Goal: Communication & Community: Ask a question

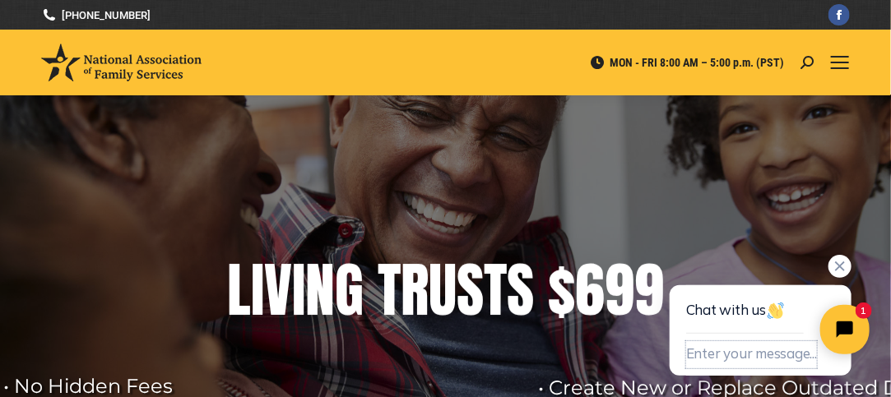
click at [753, 353] on button "Enter your message..." at bounding box center [750, 354] width 131 height 27
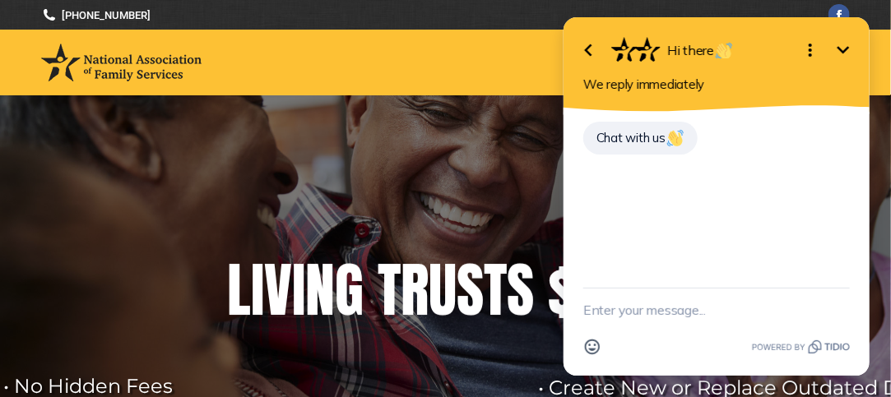
click at [651, 318] on textarea "New message" at bounding box center [715, 310] width 267 height 43
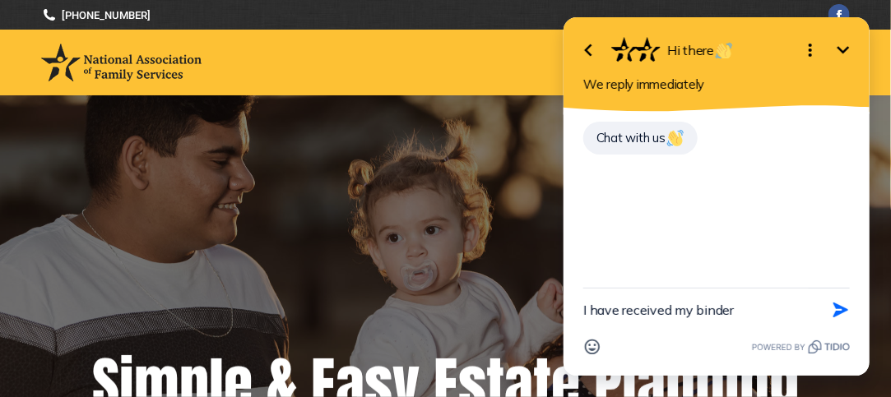
click at [677, 311] on textarea "I have received my binder" at bounding box center [694, 310] width 225 height 43
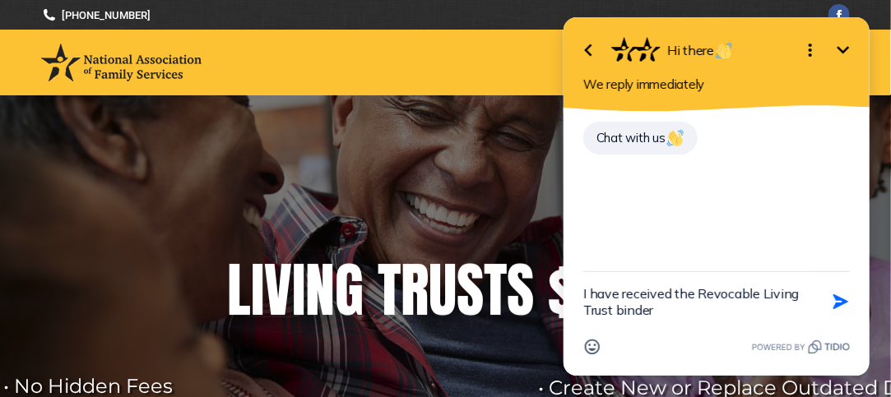
click at [677, 311] on textarea "I have received the Revocable Living Trust binder" at bounding box center [694, 301] width 225 height 59
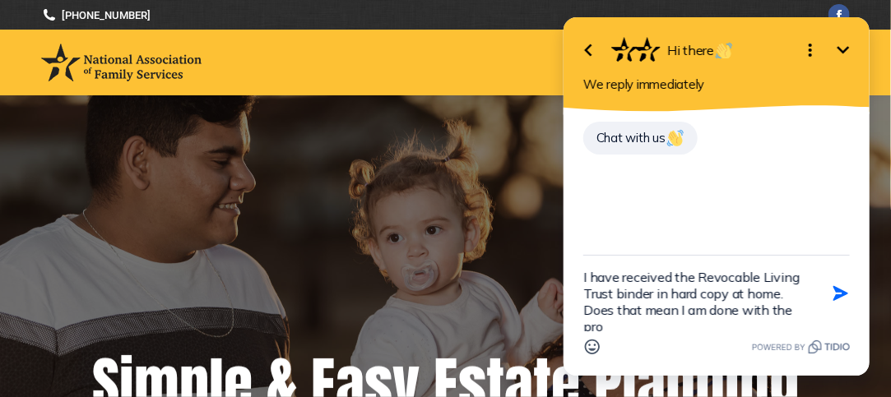
scroll to position [3, 0]
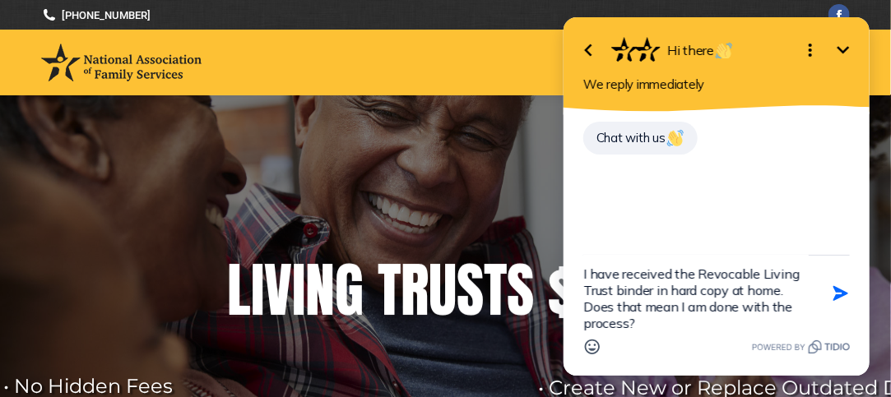
click at [651, 327] on textarea "I have received the Revocable Living Trust binder in hard copy at home. Does th…" at bounding box center [694, 294] width 225 height 76
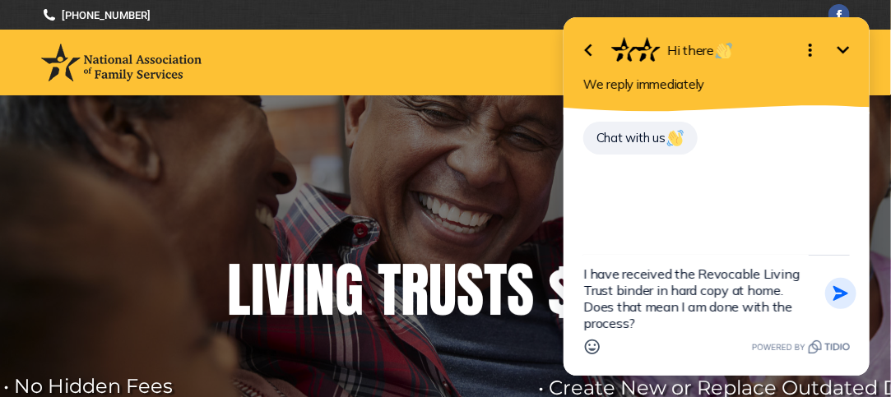
type textarea "I have received the Revocable Living Trust binder in hard copy at home. Does th…"
click at [841, 294] on icon "button" at bounding box center [839, 293] width 15 height 15
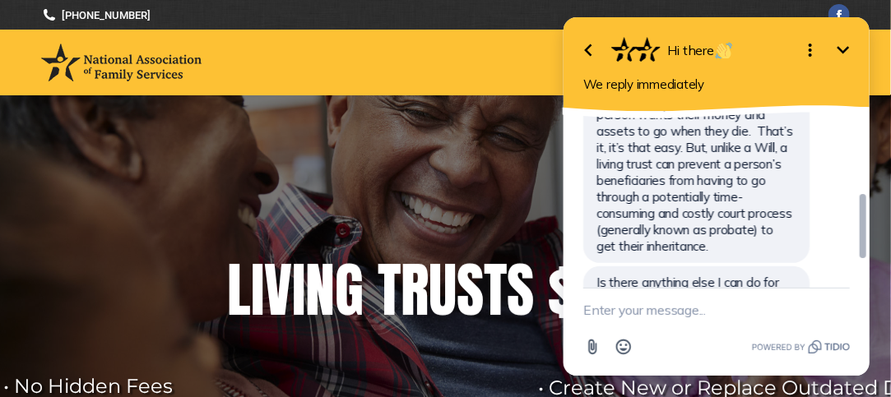
scroll to position [208, 0]
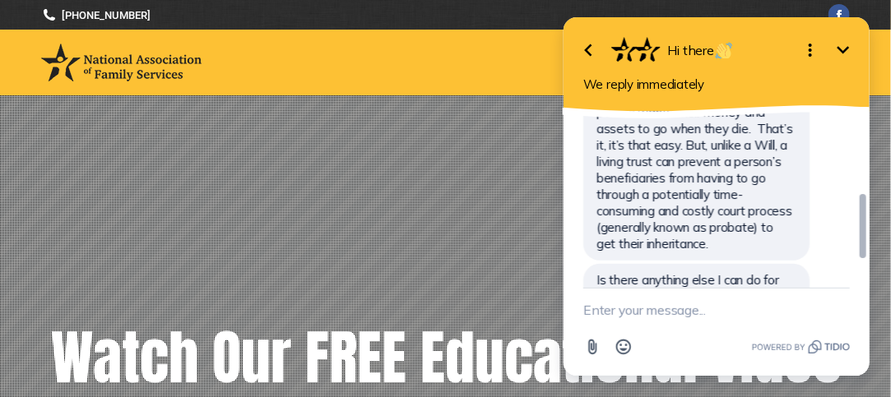
drag, startPoint x: 864, startPoint y: 268, endPoint x: 851, endPoint y: 243, distance: 27.6
click at [851, 243] on div "Chat with us I have received the Revocable Living Trust binder in hard copy at …" at bounding box center [716, 200] width 306 height 176
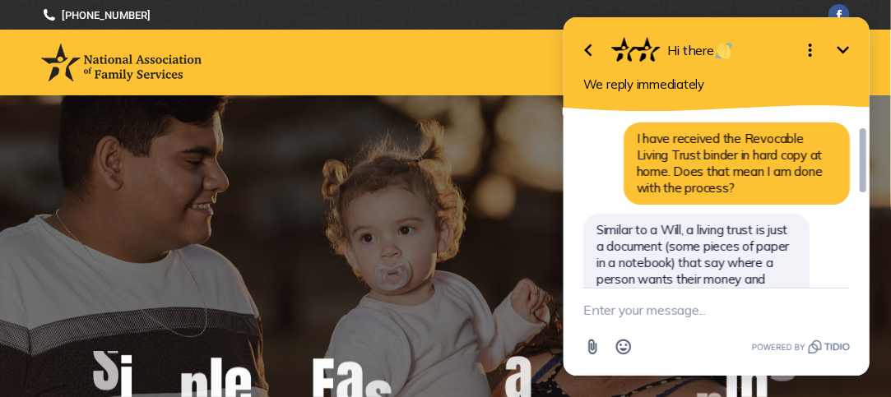
scroll to position [37, 0]
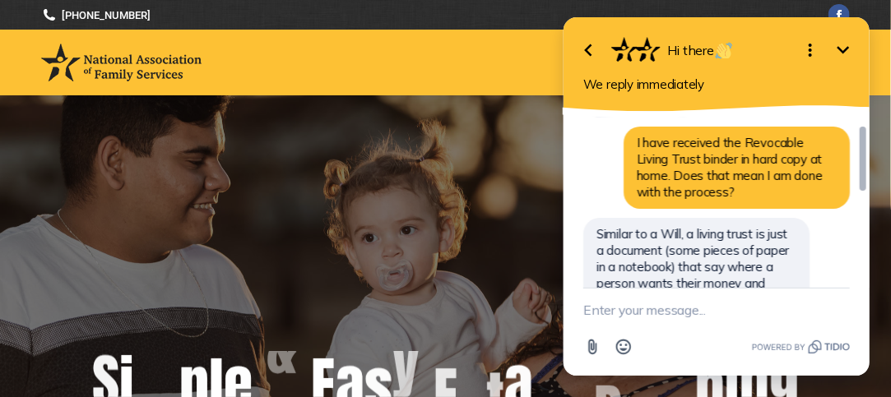
drag, startPoint x: 862, startPoint y: 219, endPoint x: 867, endPoint y: 151, distance: 67.6
click at [867, 151] on div at bounding box center [861, 240] width 13 height 257
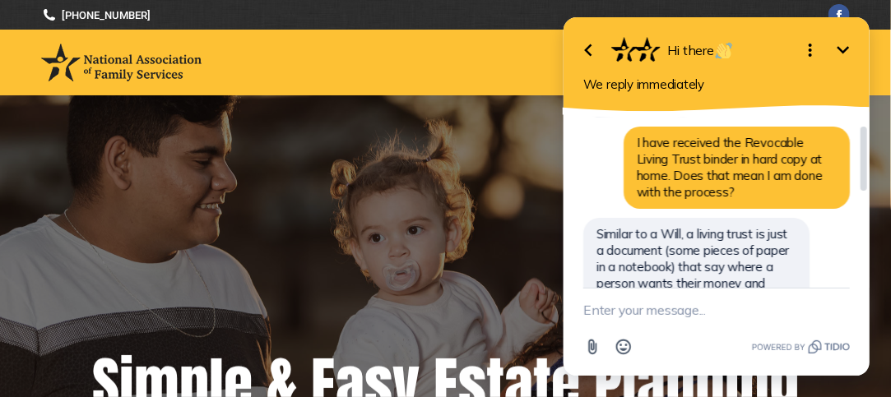
click at [762, 156] on span "I have received the Revocable Living Trust binder in hard copy at home. Does th…" at bounding box center [729, 167] width 186 height 65
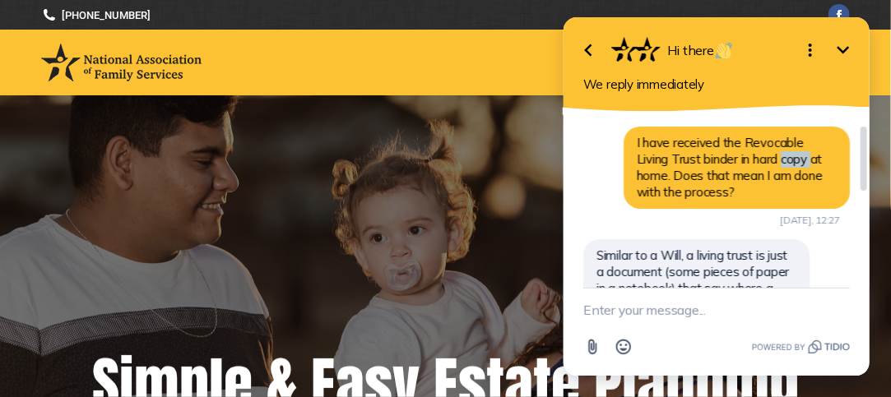
click at [762, 156] on span "I have received the Revocable Living Trust binder in hard copy at home. Does th…" at bounding box center [729, 167] width 186 height 65
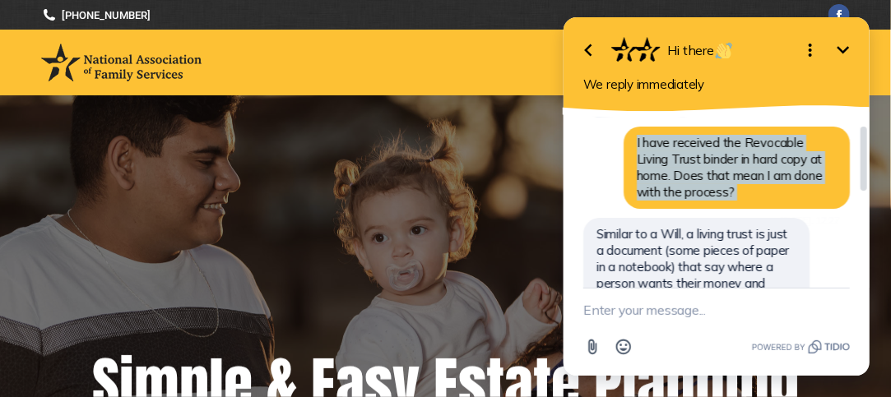
click at [762, 156] on span "I have received the Revocable Living Trust binder in hard copy at home. Does th…" at bounding box center [729, 167] width 186 height 65
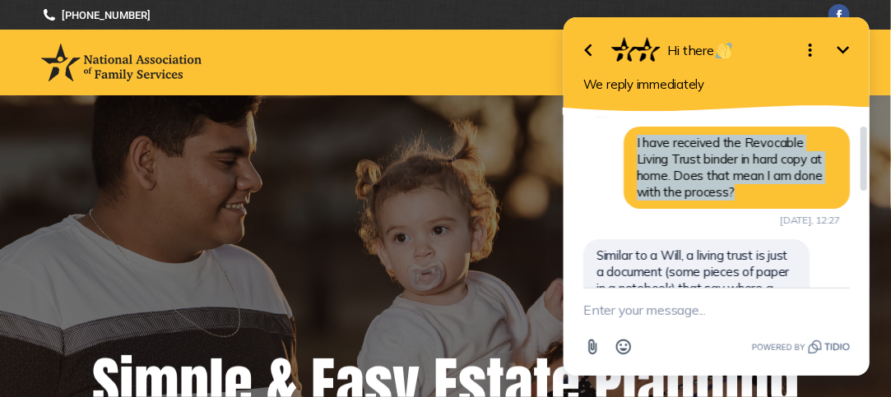
copy span "I have received the Revocable Living Trust binder in hard copy at home. Does th…"
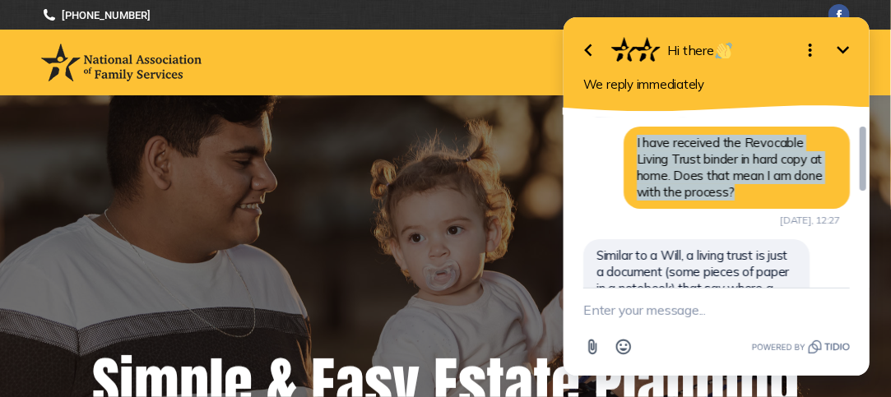
scroll to position [293, 0]
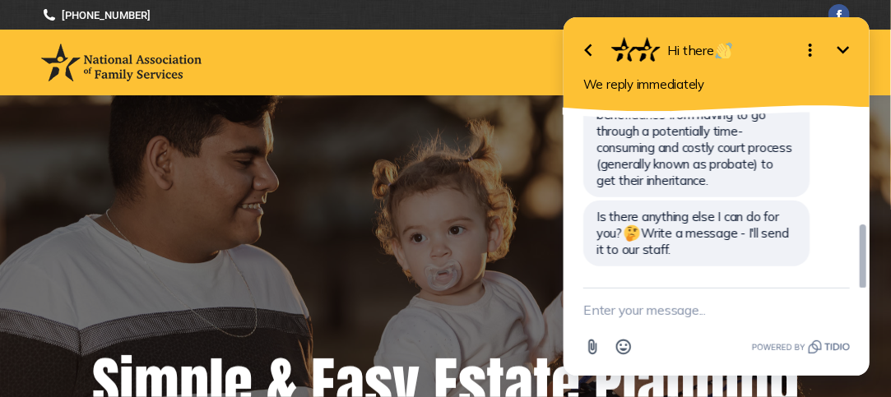
drag, startPoint x: 864, startPoint y: 143, endPoint x: 877, endPoint y: 344, distance: 201.1
click at [877, 344] on html "Go back Hi there Minimize Open options We reply immediately Chat with us I have…" at bounding box center [715, 198] width 349 height 397
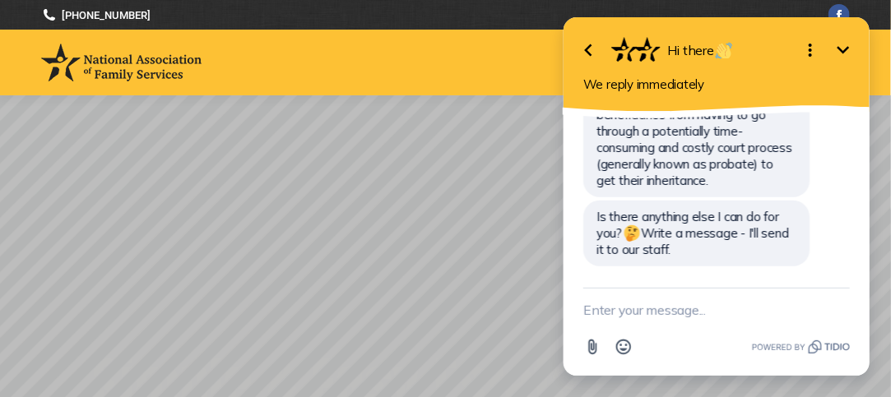
click at [707, 313] on textarea "New message" at bounding box center [715, 310] width 267 height 43
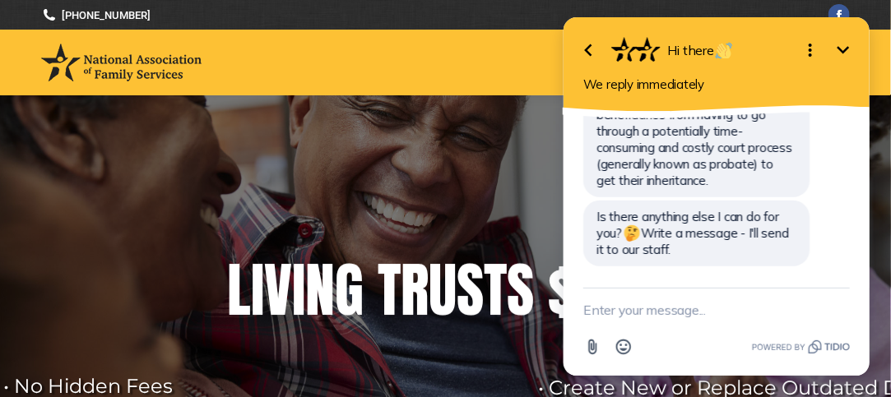
paste textarea "I have received the Revocable Living Trust binder in hard copy at home. Does th…"
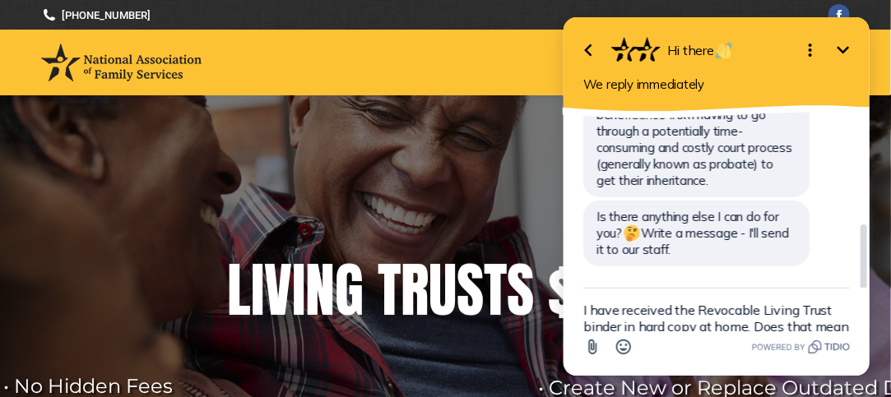
scroll to position [3, 0]
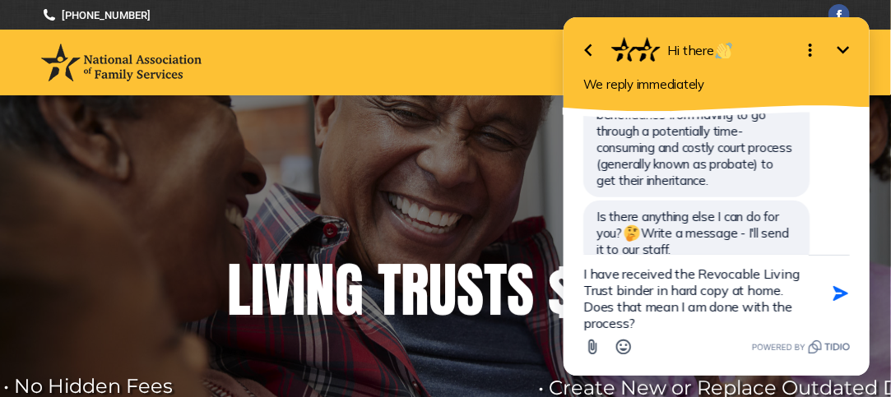
click at [793, 291] on textarea "I have received the Revocable Living Trust binder in hard copy at home. Does th…" at bounding box center [694, 294] width 225 height 76
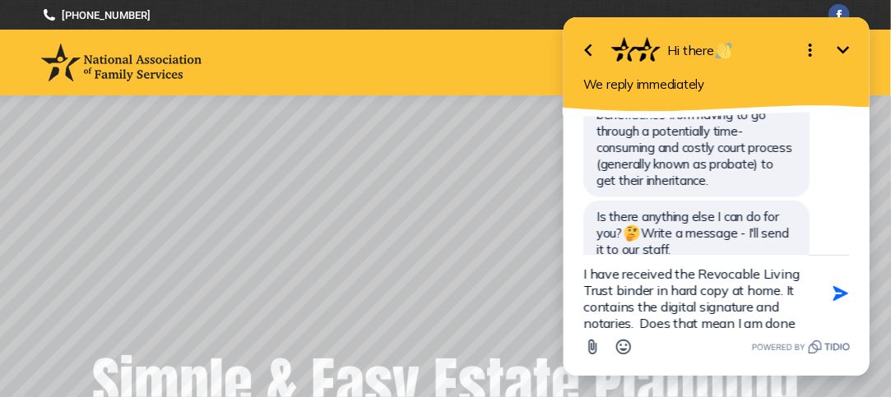
click at [630, 324] on textarea "I have received the Revocable Living Trust binder in hard copy at home. It cont…" at bounding box center [694, 294] width 225 height 76
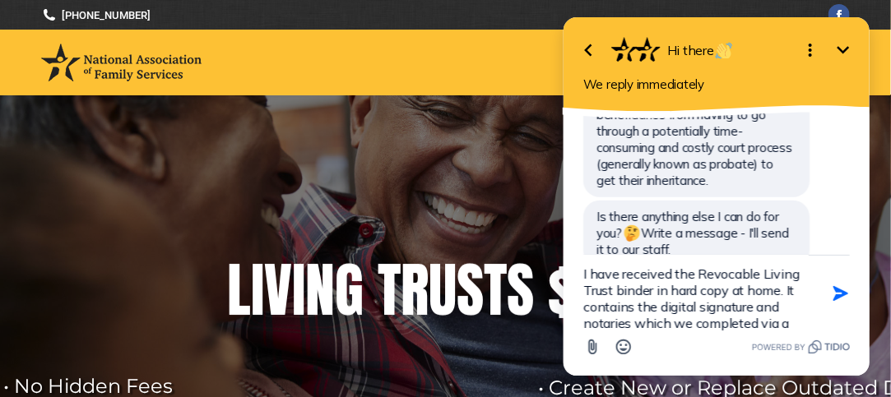
scroll to position [20, 0]
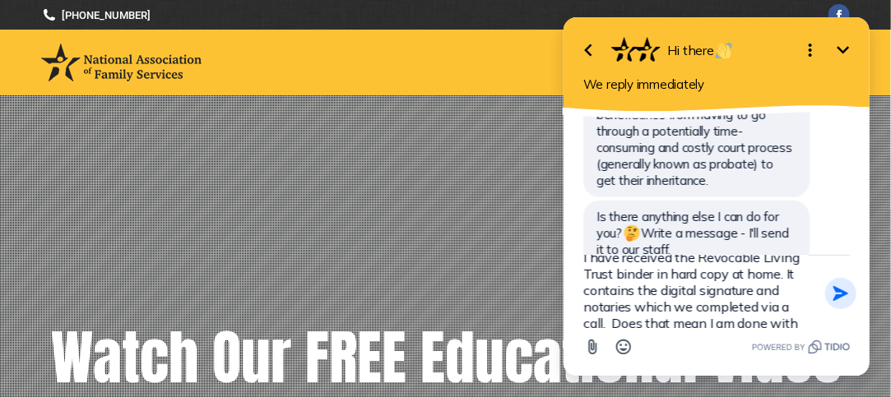
type textarea "I have received the Revocable Living Trust binder in hard copy at home. It cont…"
click at [841, 295] on icon "button" at bounding box center [839, 293] width 15 height 15
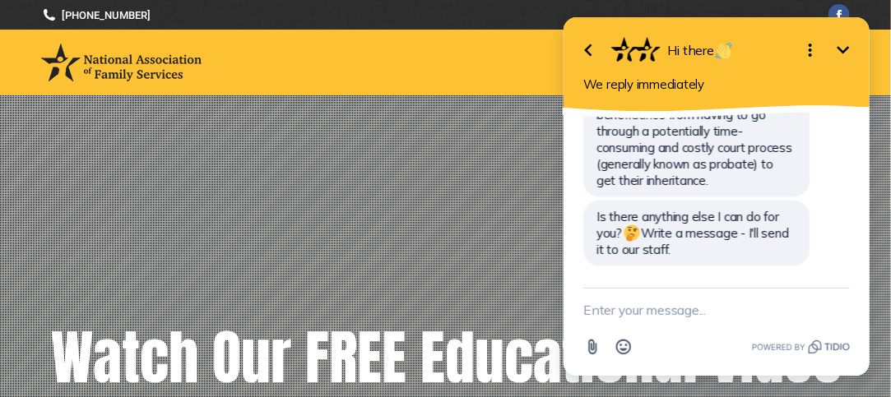
scroll to position [347, 0]
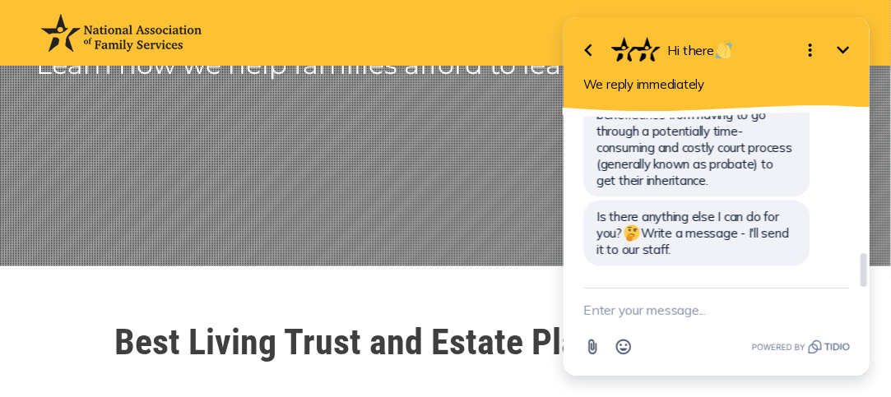
click at [712, 154] on span "Similar to a Will, a living trust is just a document (some pieces of paper in a…" at bounding box center [695, 90] width 199 height 197
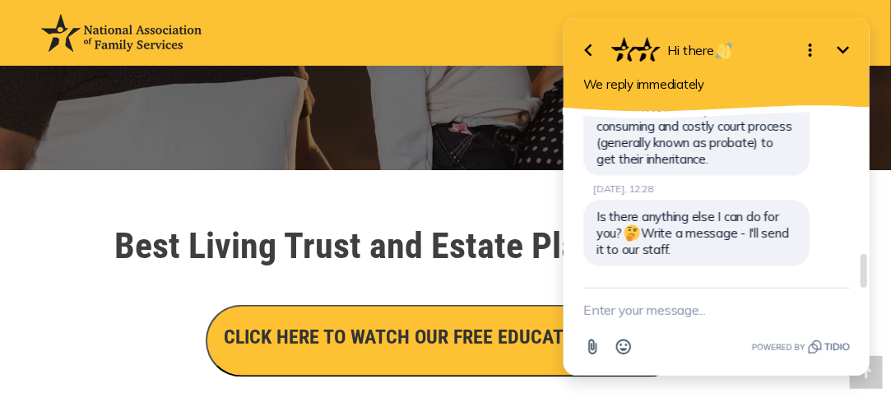
scroll to position [446, 0]
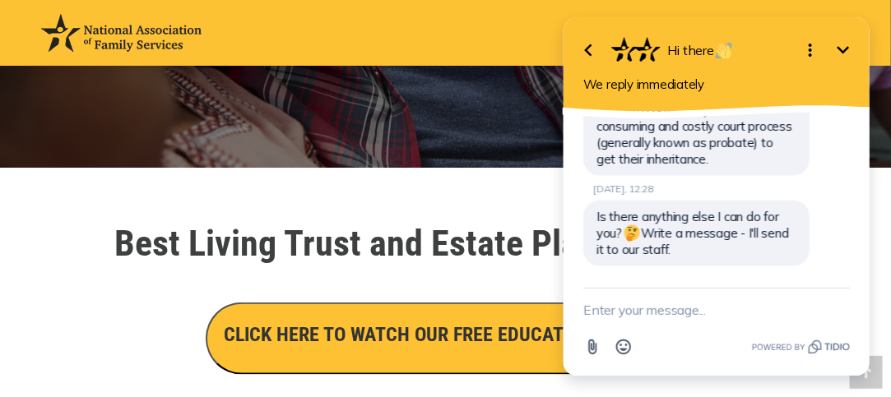
click at [665, 321] on textarea "New message" at bounding box center [715, 310] width 267 height 43
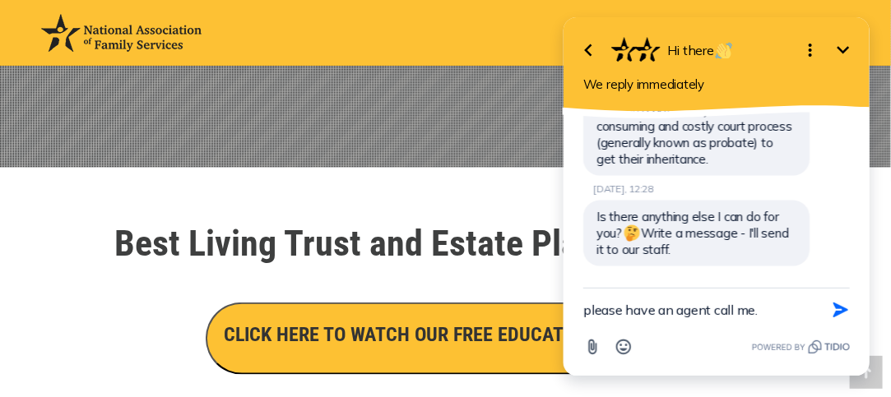
drag, startPoint x: 620, startPoint y: 310, endPoint x: 1064, endPoint y: 307, distance: 444.2
click at [541, 307] on html "Go back Hi there Minimize Open options We reply immediately Chat with us I have…" at bounding box center [715, 198] width 349 height 397
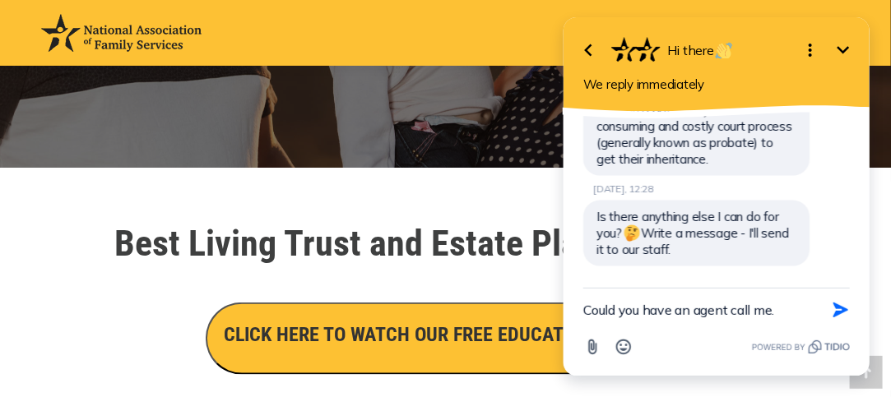
click at [786, 312] on textarea "Could you have an agent call me." at bounding box center [694, 310] width 225 height 43
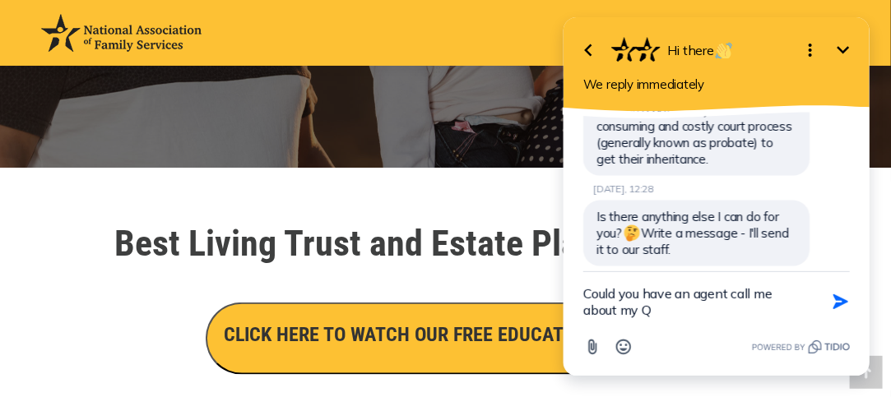
type textarea "Could you have an agent call me about my Q?"
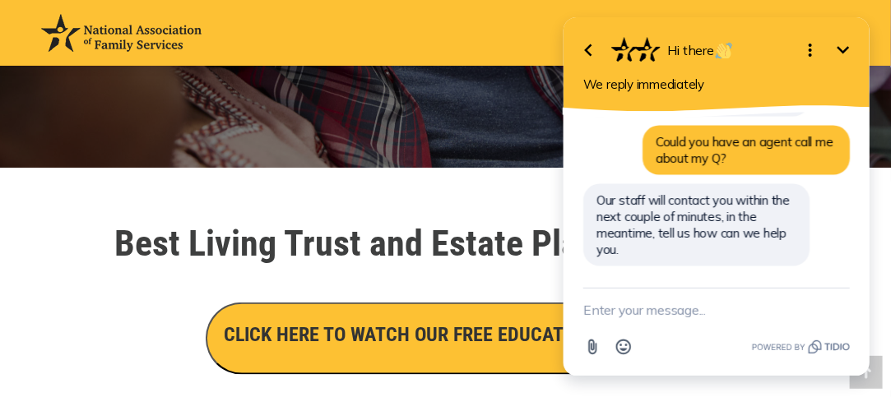
scroll to position [880, 0]
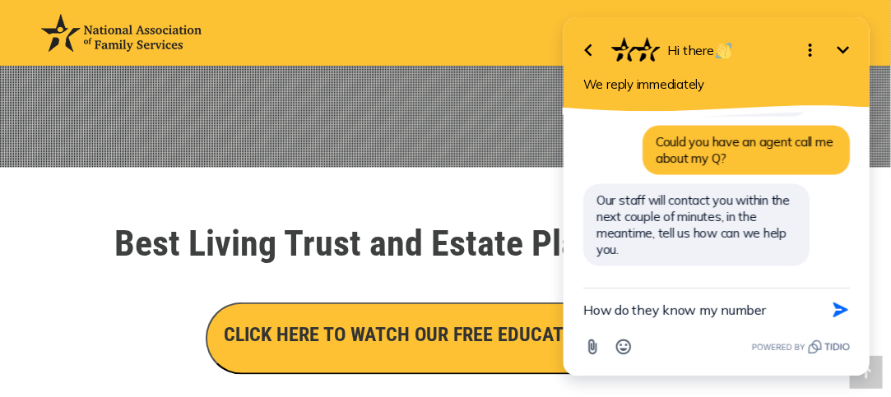
type textarea "How do they know my number?"
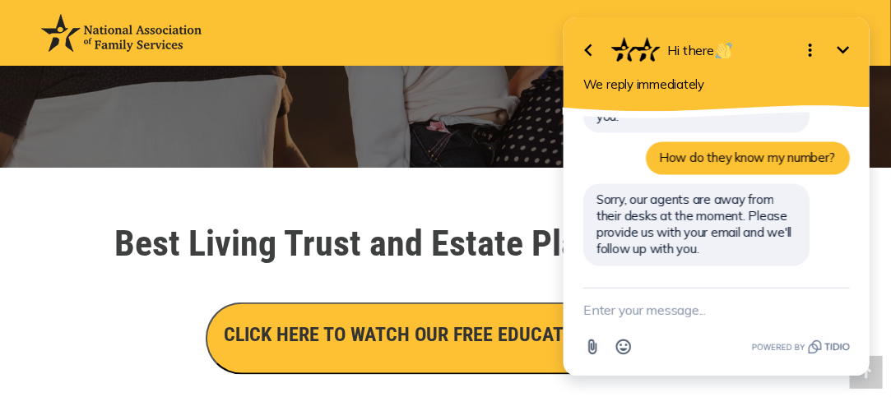
scroll to position [1013, 0]
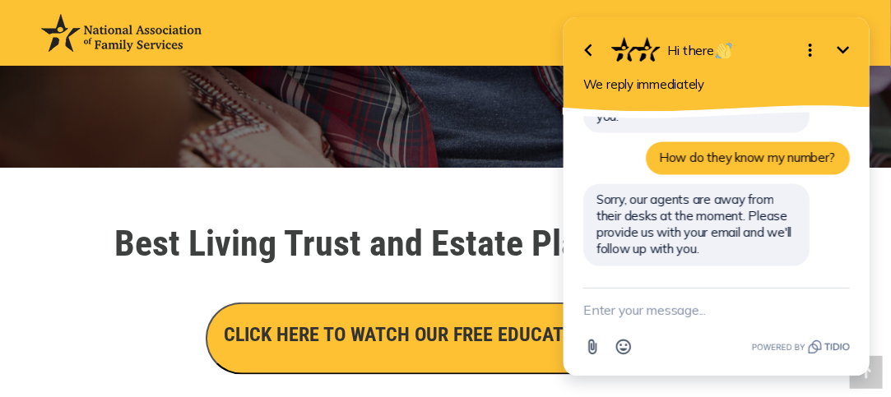
click at [613, 311] on textarea "New message" at bounding box center [715, 310] width 267 height 43
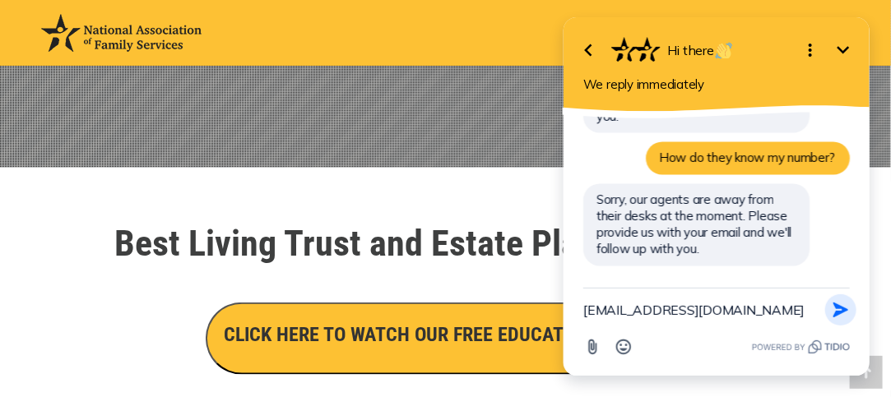
type textarea "[EMAIL_ADDRESS][DOMAIN_NAME]"
click at [842, 316] on icon "button" at bounding box center [840, 310] width 18 height 18
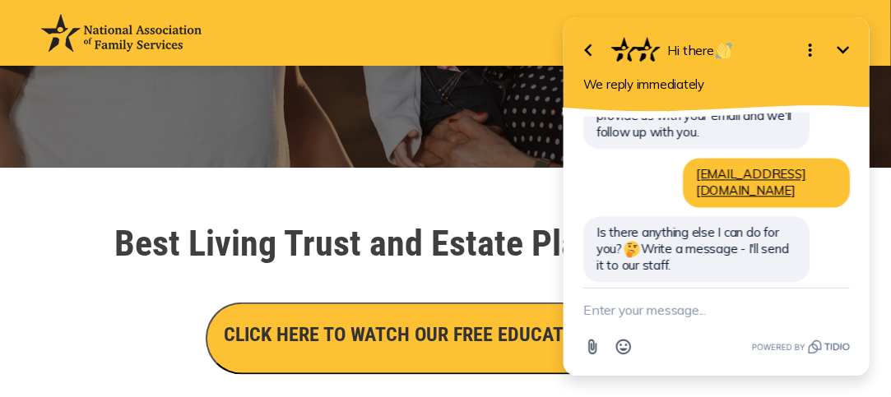
scroll to position [99, 0]
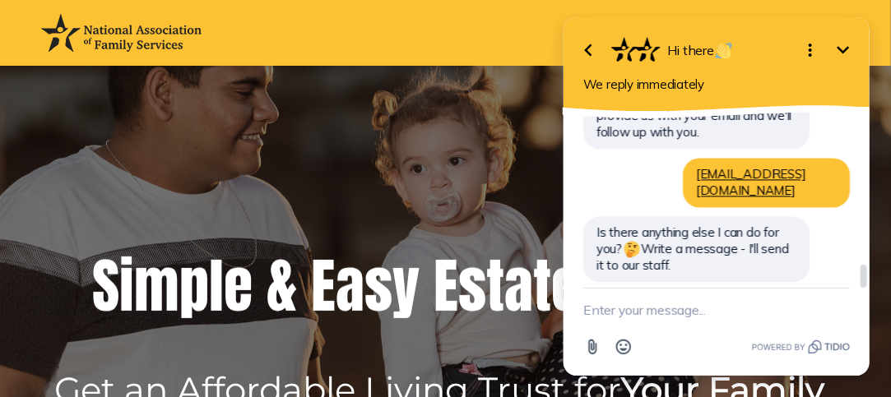
click at [865, 199] on div at bounding box center [861, 240] width 13 height 257
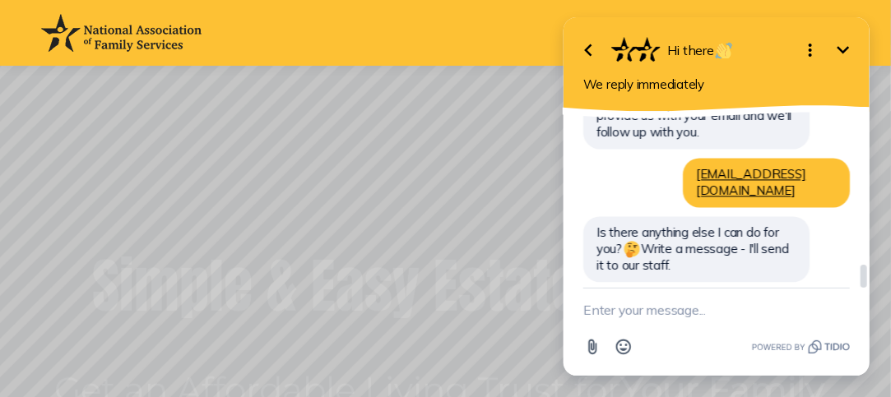
click at [862, 225] on div at bounding box center [861, 240] width 13 height 257
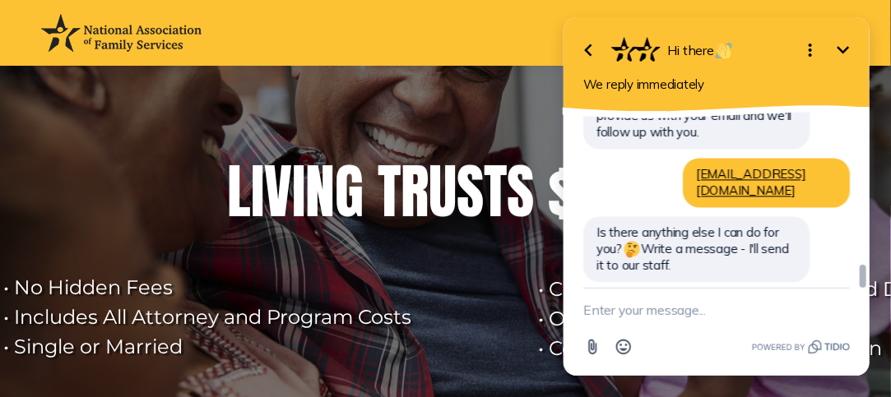
click at [865, 273] on div at bounding box center [861, 240] width 13 height 257
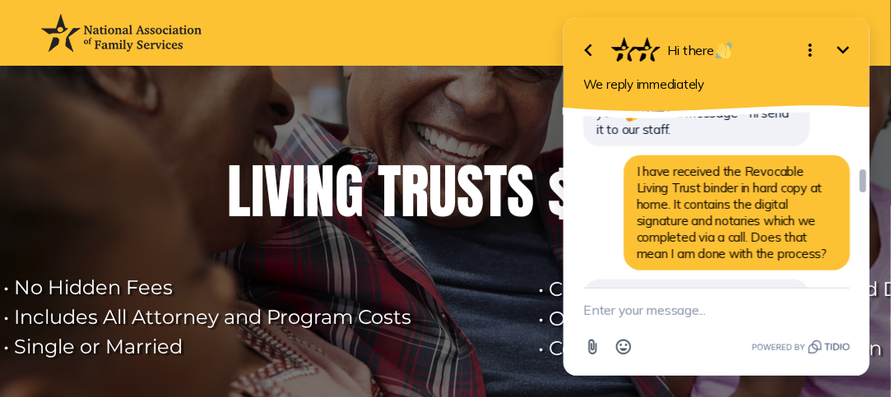
scroll to position [432, 0]
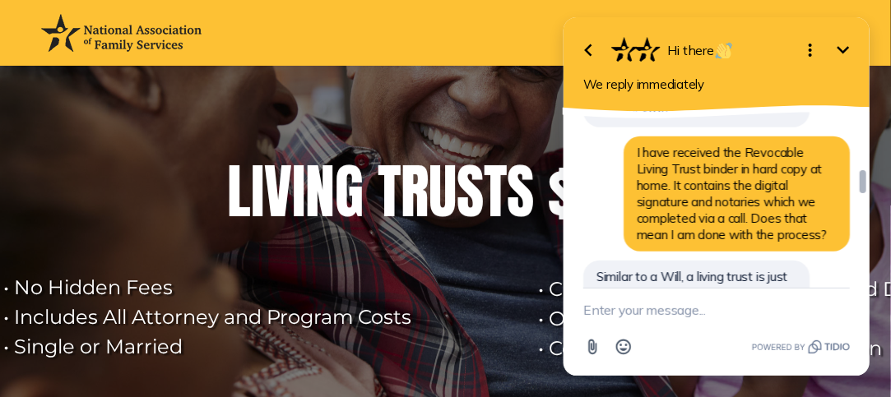
drag, startPoint x: 862, startPoint y: 274, endPoint x: 849, endPoint y: 180, distance: 94.7
click at [849, 180] on div "Chat with us I have received the Revocable Living Trust binder in hard copy at …" at bounding box center [716, 200] width 306 height 176
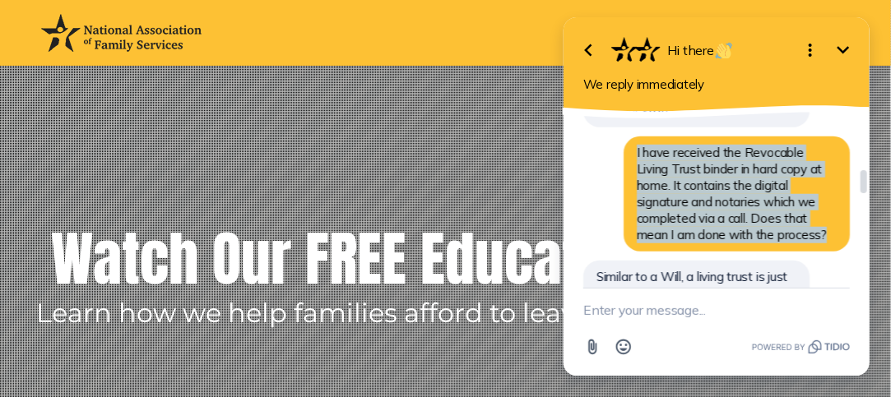
drag, startPoint x: 717, startPoint y: 241, endPoint x: 629, endPoint y: 155, distance: 122.7
click at [629, 155] on div "I have received the Revocable Living Trust binder in hard copy at home. It cont…" at bounding box center [736, 194] width 226 height 115
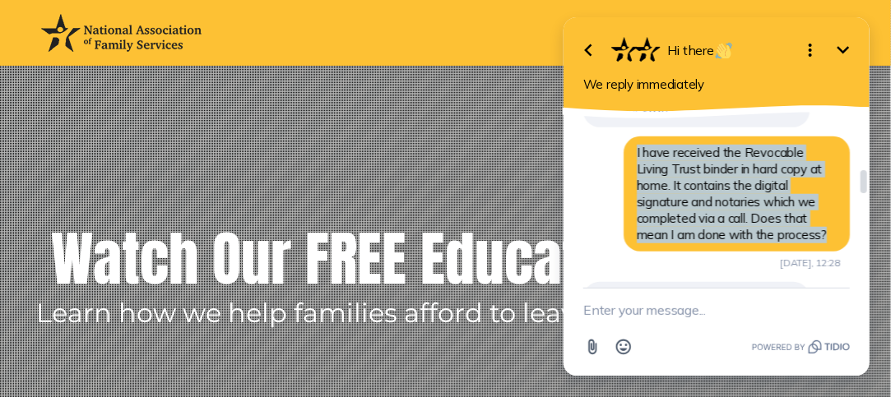
copy span "I have received the Revocable Living Trust binder in hard copy at home. It cont…"
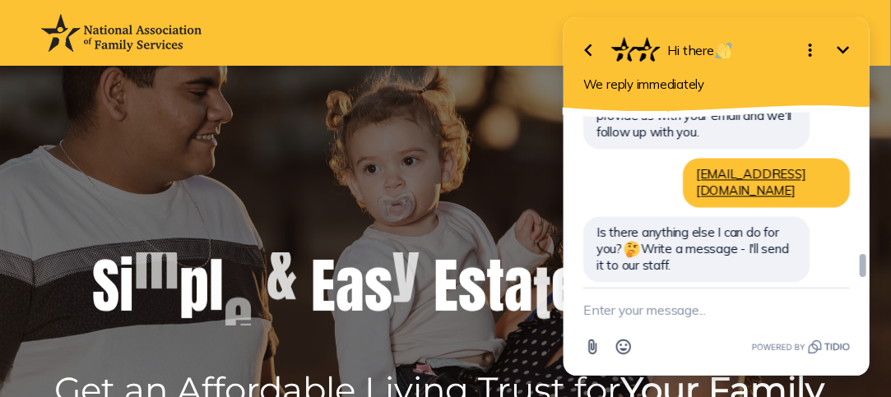
scroll to position [1152, 0]
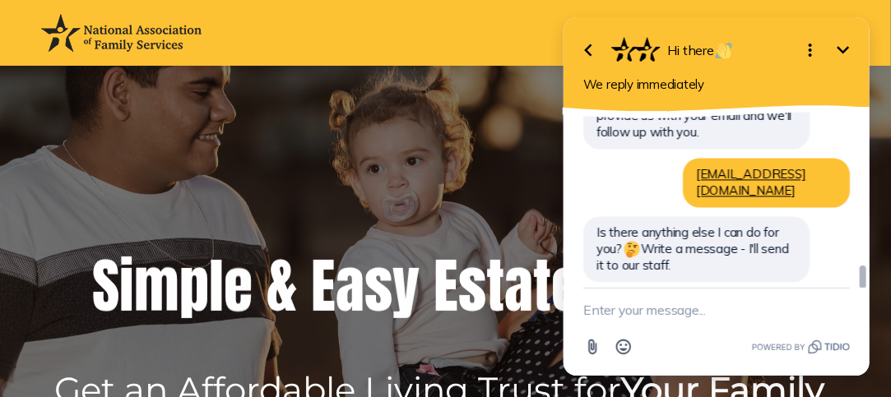
drag, startPoint x: 864, startPoint y: 183, endPoint x: 877, endPoint y: 308, distance: 125.7
click at [877, 308] on html "Go back Hi there Minimize Open options We reply immediately Chat with us I have…" at bounding box center [715, 198] width 349 height 397
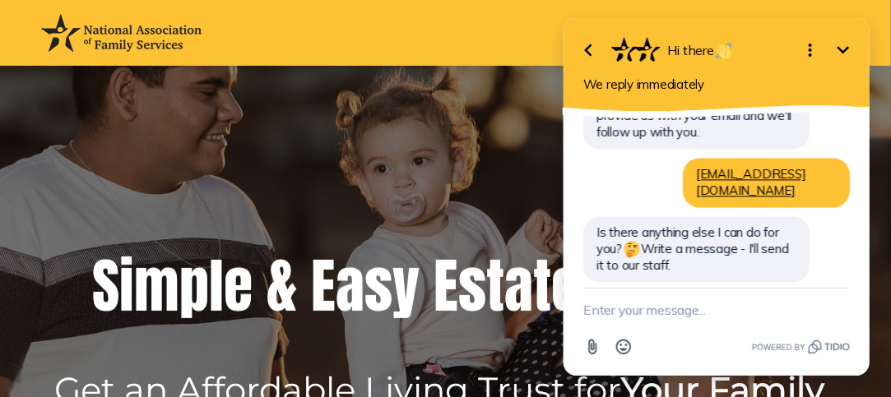
click at [741, 310] on textarea "New message" at bounding box center [715, 310] width 267 height 43
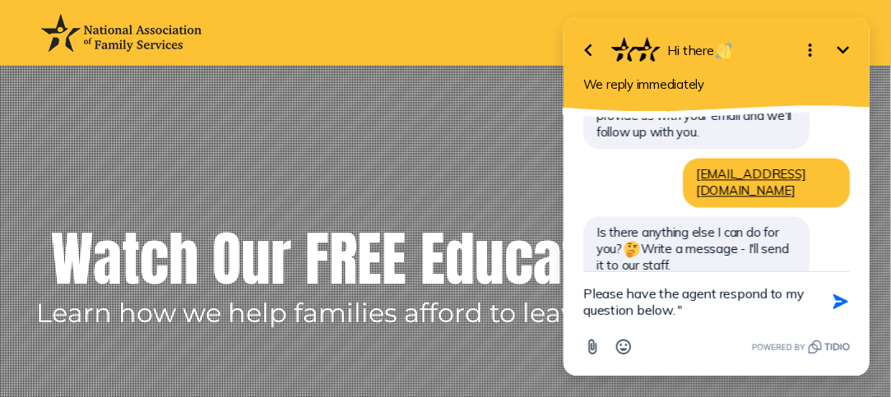
paste textarea "I have received the Revocable Living Trust binder in hard copy at home. It cont…"
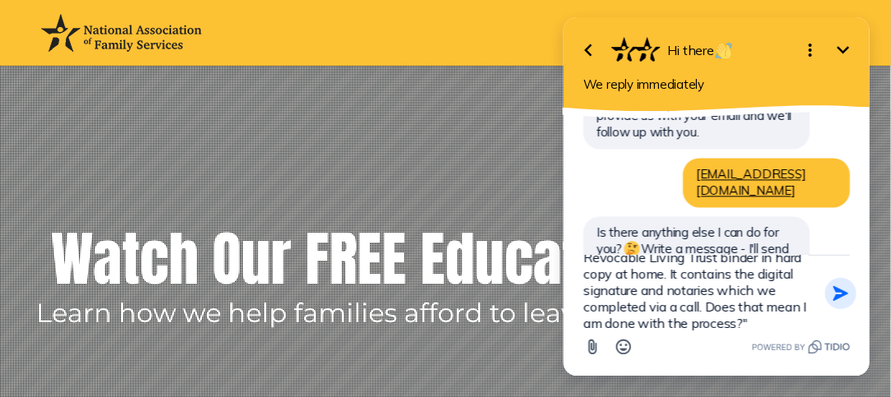
type textarea "Please have the agent respond to my question below. "I have received the Revoca…"
click at [837, 294] on icon "button" at bounding box center [839, 293] width 15 height 15
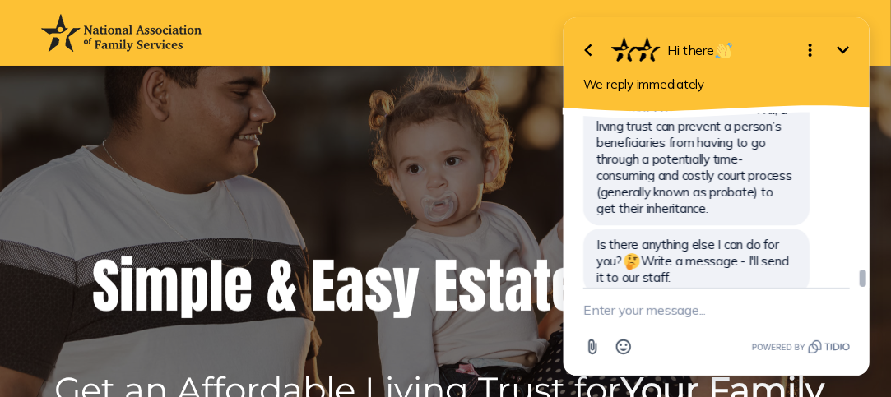
scroll to position [1585, 0]
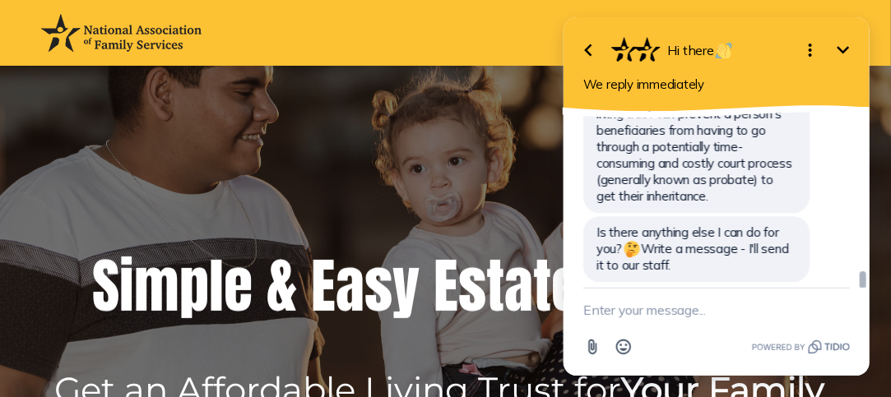
click at [865, 282] on div at bounding box center [862, 279] width 7 height 17
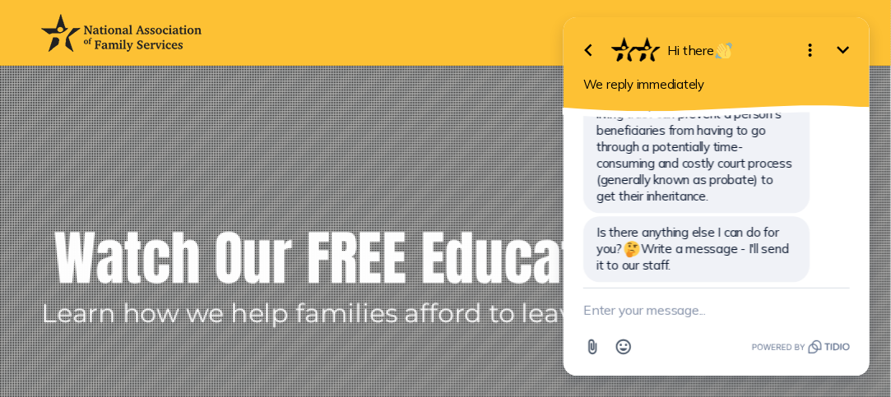
click at [699, 311] on textarea "New message" at bounding box center [715, 310] width 267 height 43
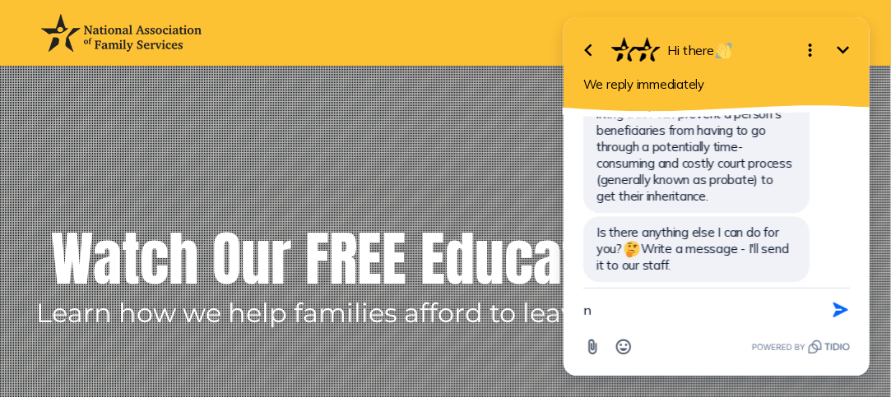
type textarea "no"
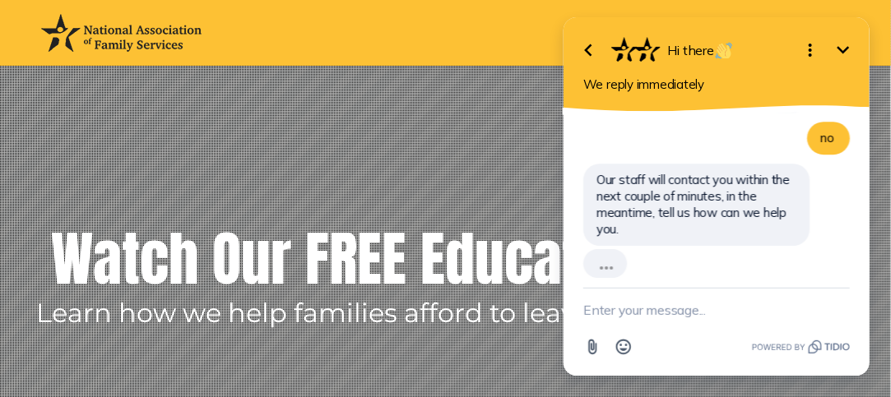
scroll to position [1718, 0]
